Goal: Task Accomplishment & Management: Complete application form

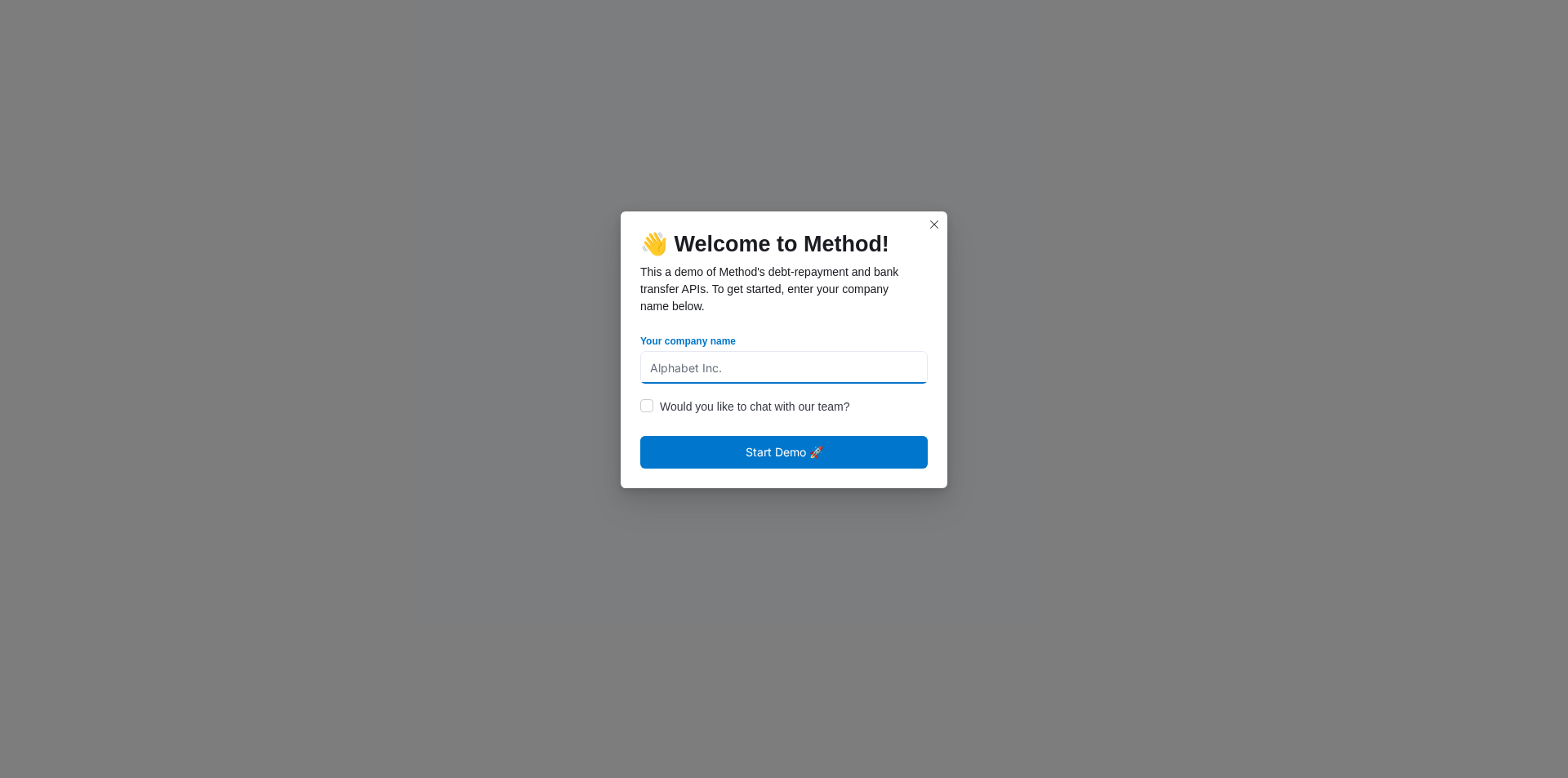
click at [686, 377] on input "Your company name" at bounding box center [784, 367] width 287 height 33
type input "somecompany"
click at [681, 451] on span "Start Demo 🚀" at bounding box center [784, 451] width 287 height 33
click at [768, 455] on span "Start Demo 🚀" at bounding box center [784, 451] width 78 height 19
click at [643, 405] on label "Would you like to chat with our team?" at bounding box center [745, 407] width 209 height 19
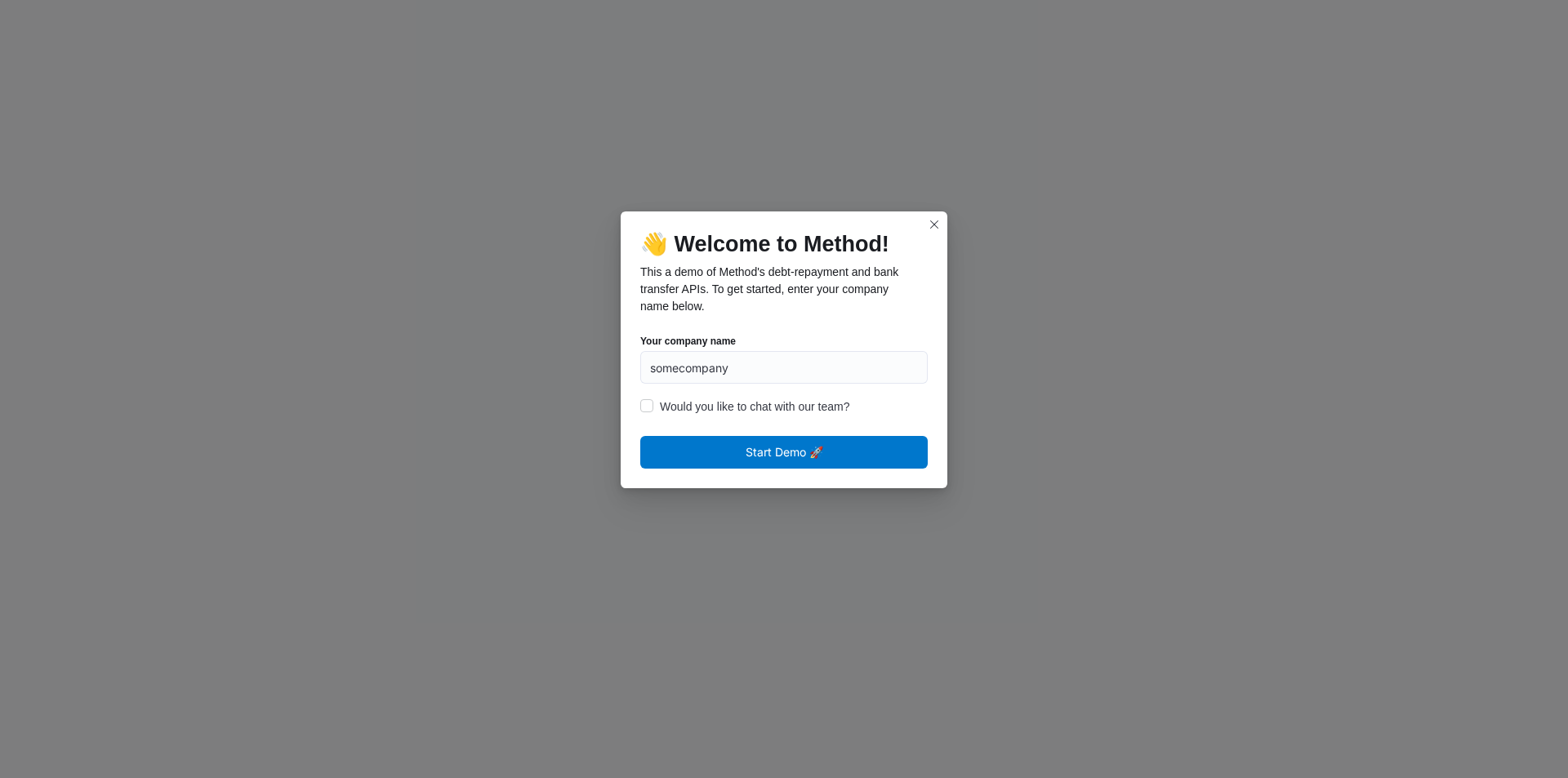
checkbox input "true"
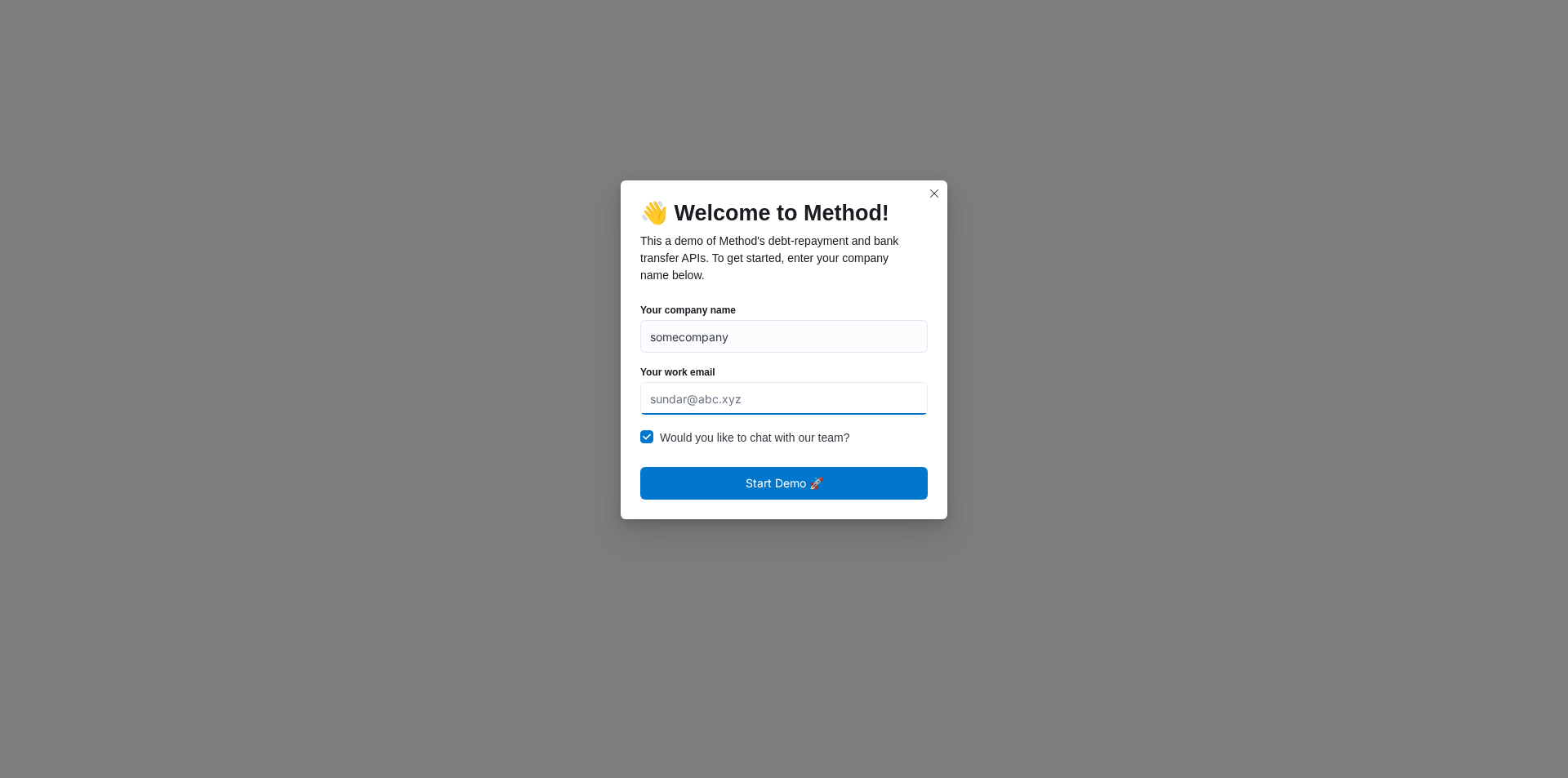
click at [696, 412] on input "Your work email" at bounding box center [784, 398] width 287 height 33
click at [702, 402] on input "Your work email" at bounding box center [784, 398] width 287 height 33
click at [744, 340] on input "somecompany" at bounding box center [784, 336] width 287 height 33
type input "somebugbountycompany"
click at [742, 396] on input "Your work email" at bounding box center [784, 398] width 287 height 33
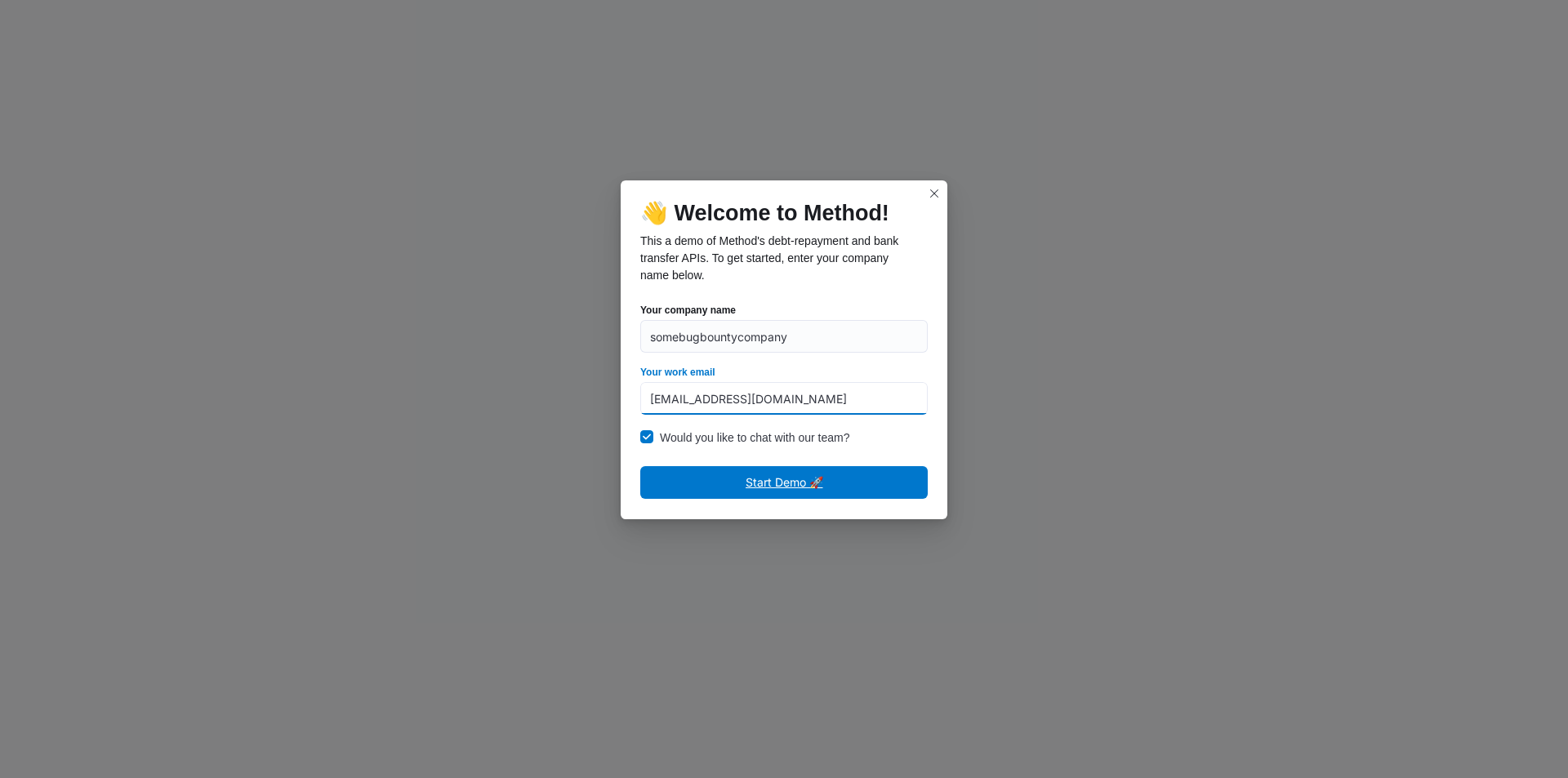
type input "[EMAIL_ADDRESS][DOMAIN_NAME]"
click at [768, 483] on span "Start Demo 🚀" at bounding box center [784, 483] width 78 height 19
click at [792, 488] on span "Start Demo 🚀" at bounding box center [784, 483] width 78 height 19
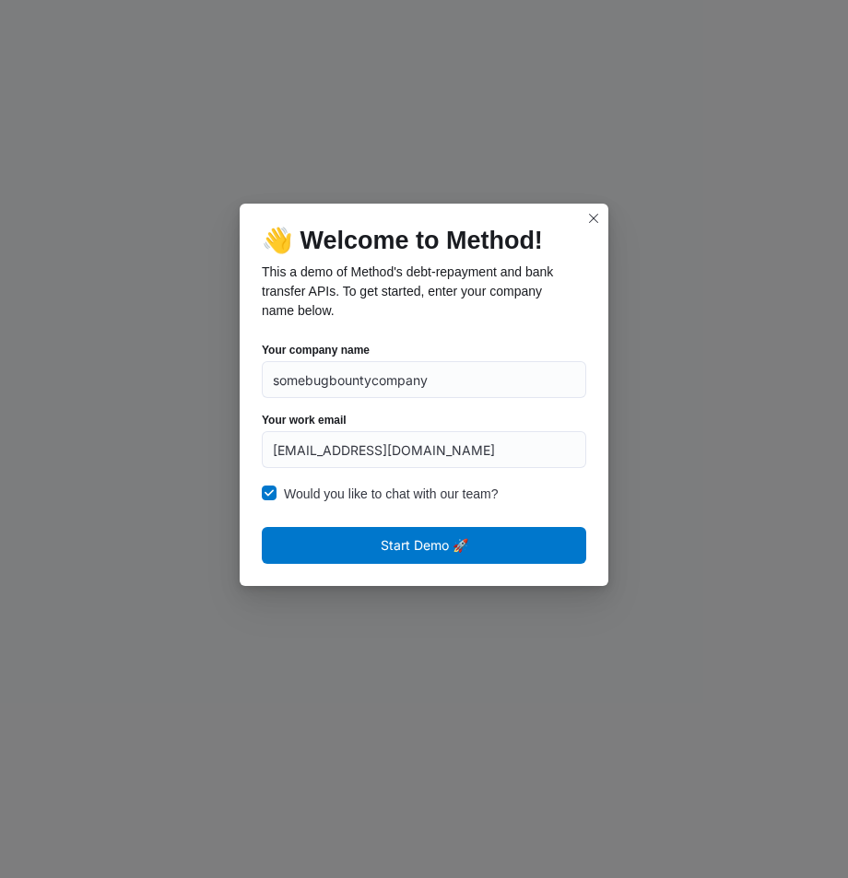
drag, startPoint x: 78, startPoint y: 624, endPoint x: 226, endPoint y: 700, distance: 166.1
click at [80, 624] on div "👋 Welcome to Method! This a demo of Method's debt-repayment and bank transfer A…" at bounding box center [424, 439] width 848 height 878
